Goal: Transaction & Acquisition: Subscribe to service/newsletter

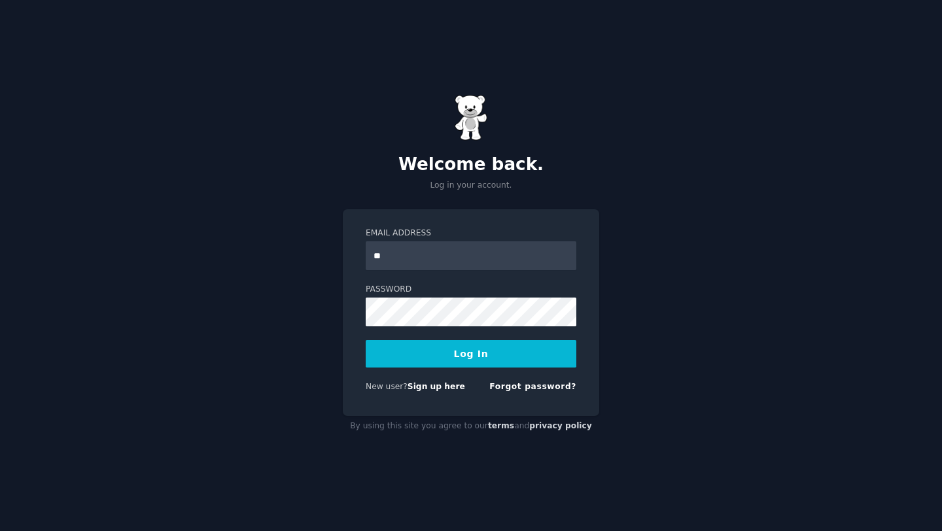
type input "**********"
click at [417, 333] on form "**********" at bounding box center [471, 313] width 211 height 170
click at [479, 360] on button "Log In" at bounding box center [471, 353] width 211 height 27
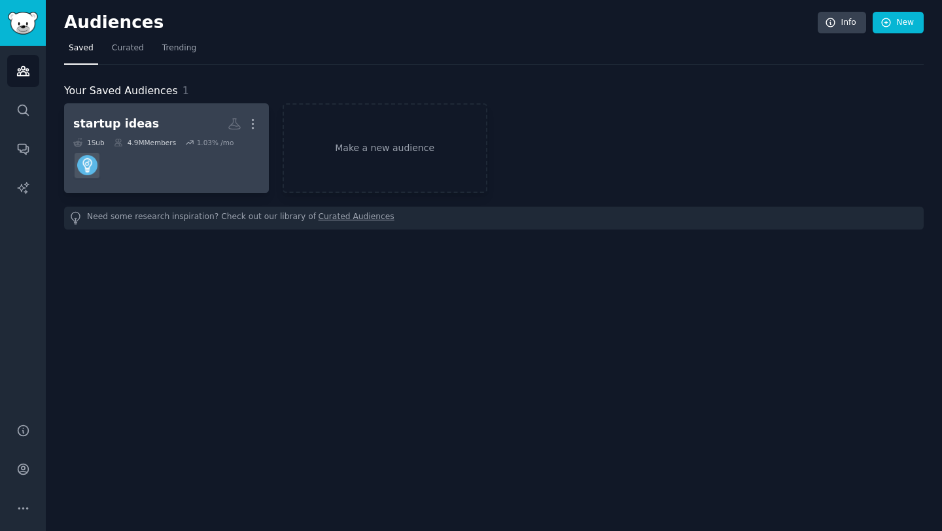
click at [160, 126] on h2 "startup ideas More" at bounding box center [166, 123] width 186 height 23
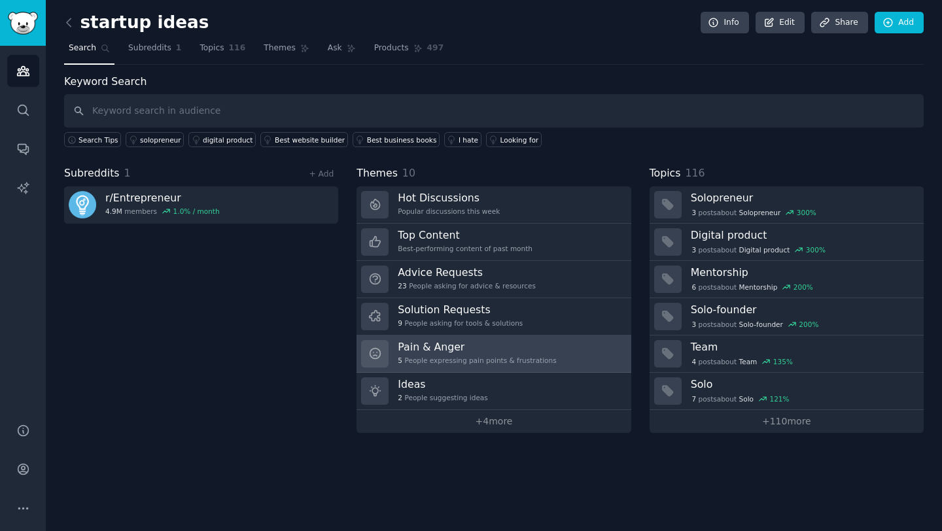
click at [551, 346] on link "Pain & Anger 5 People expressing pain points & frustrations" at bounding box center [493, 353] width 274 height 37
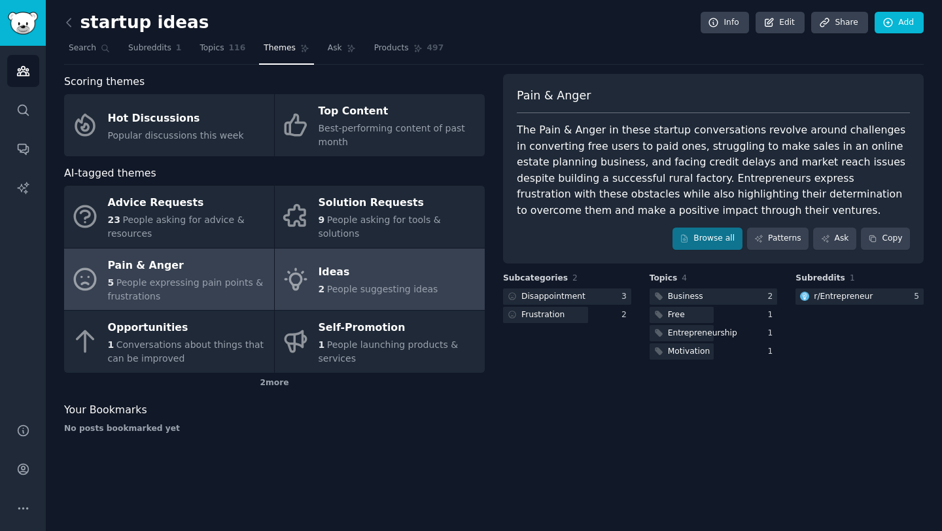
click at [324, 271] on div "Ideas" at bounding box center [378, 272] width 120 height 21
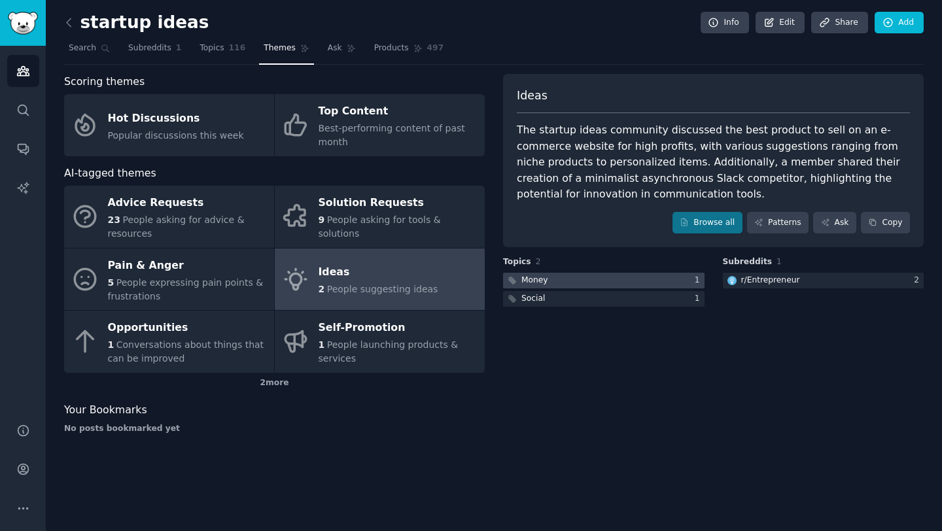
click at [640, 282] on div at bounding box center [603, 281] width 201 height 16
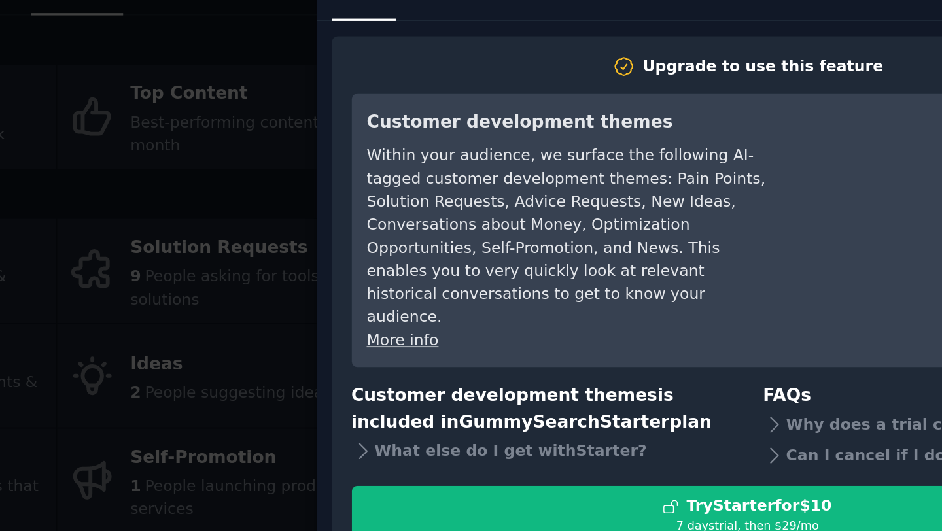
click at [491, 252] on link "More info" at bounding box center [480, 257] width 43 height 10
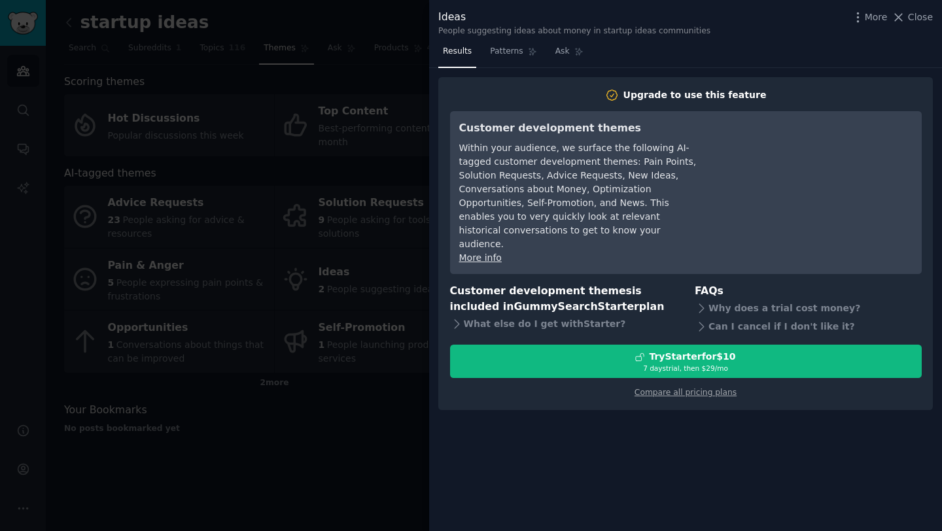
click at [646, 94] on div "Upgrade to use this feature" at bounding box center [694, 95] width 143 height 14
click at [661, 384] on div "Compare all pricing plans" at bounding box center [685, 388] width 471 height 21
click at [656, 388] on link "Compare all pricing plans" at bounding box center [685, 392] width 102 height 9
